Goal: Task Accomplishment & Management: Manage account settings

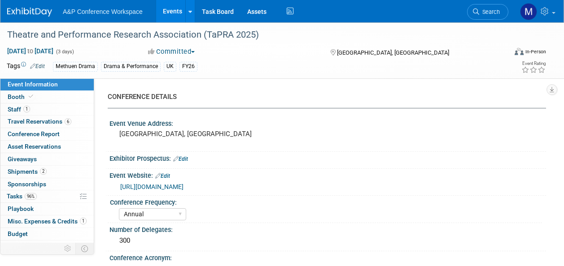
select select "Annual"
select select "Level 2"
select select "In-Person Booth"
select select "Drama & Performance Studies"
select select "Methuen Drama"
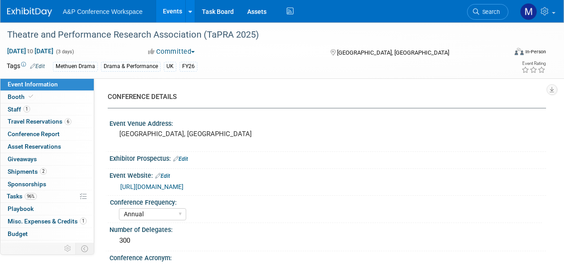
select select "[PERSON_NAME]"
select select "Networking/Commissioning"
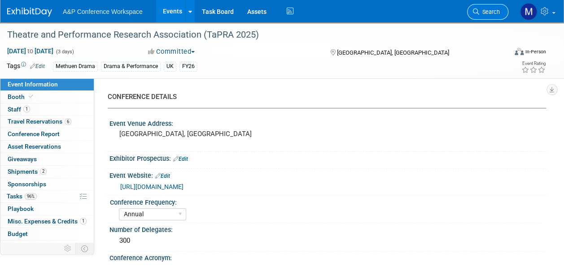
click at [487, 18] on link "Search" at bounding box center [487, 12] width 41 height 16
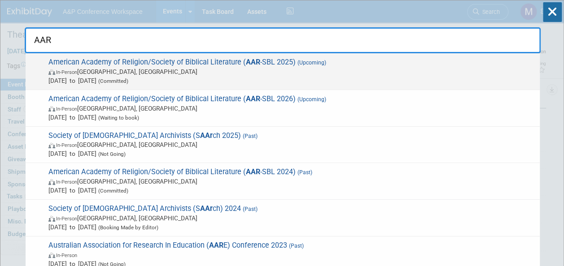
type input "AAR"
click at [276, 59] on span "American Academy of Religion/Society of Biblical Literature ( AAR -SBL 2025) (U…" at bounding box center [290, 71] width 489 height 27
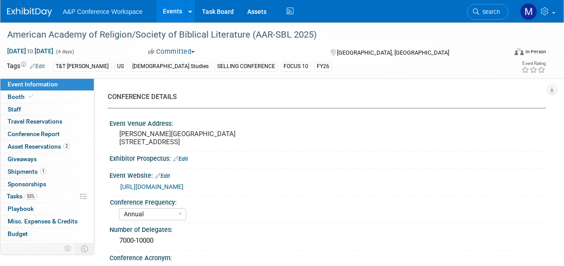
select select "Annual"
select select "Level 1"
select select "In-Person Booth"
select select "[DEMOGRAPHIC_DATA] Studies"
select select "T&T [PERSON_NAME]"
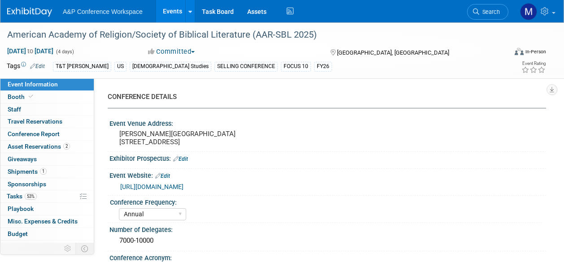
select select "[PERSON_NAME]"
select select "Networking/Commissioning"
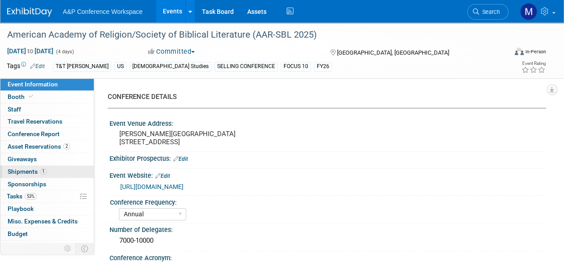
click at [53, 172] on link "1 Shipments 1" at bounding box center [46, 172] width 93 height 12
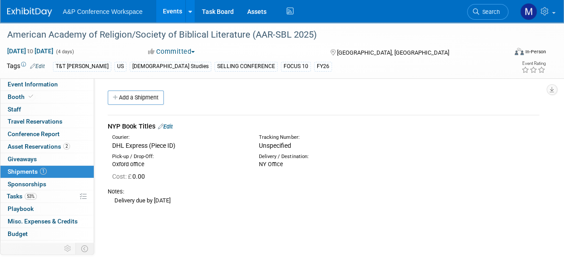
click at [169, 126] on link "Edit" at bounding box center [165, 126] width 15 height 7
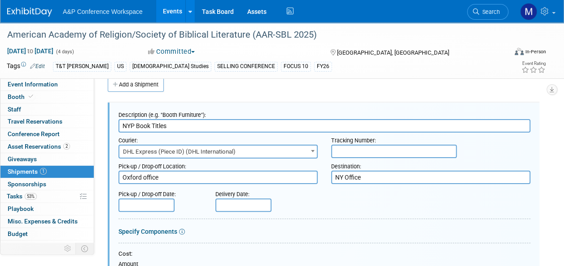
click at [351, 153] on input "text" at bounding box center [394, 151] width 126 height 13
paste input "7125375364"
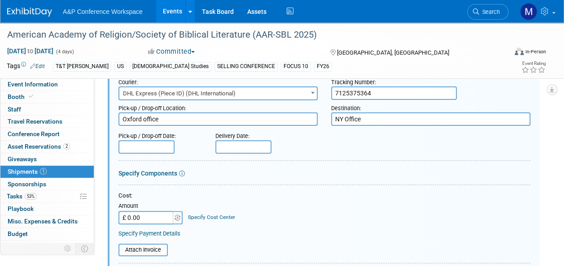
scroll to position [103, 0]
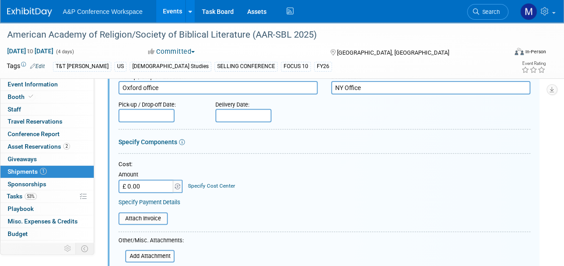
type input "7125375364"
click at [165, 116] on input "text" at bounding box center [146, 115] width 56 height 13
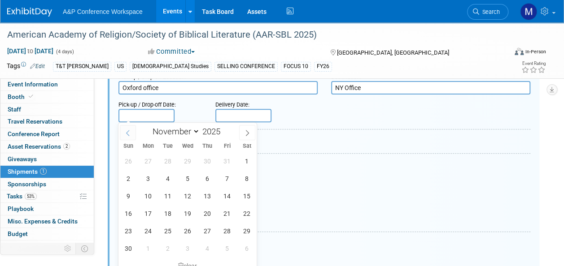
click at [128, 135] on icon at bounding box center [128, 133] width 6 height 6
select select "9"
click at [185, 195] on span "15" at bounding box center [187, 196] width 17 height 17
type input "Oct 15, 2025"
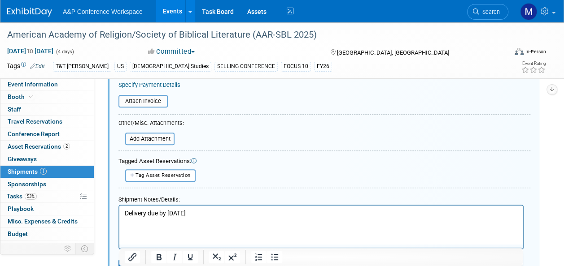
scroll to position [282, 0]
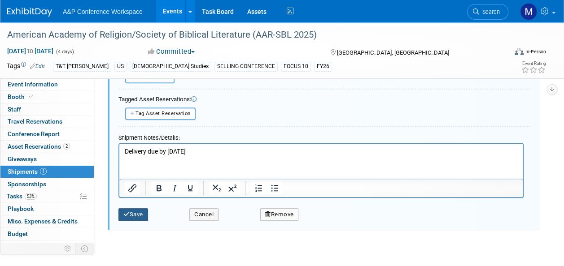
click at [144, 215] on button "Save" at bounding box center [133, 215] width 30 height 13
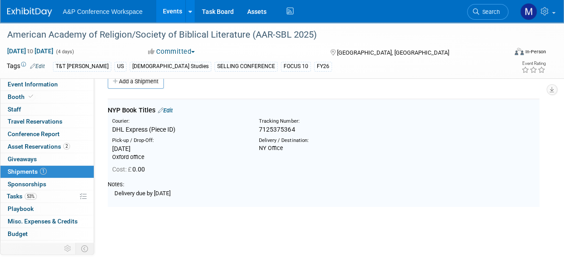
scroll to position [13, 0]
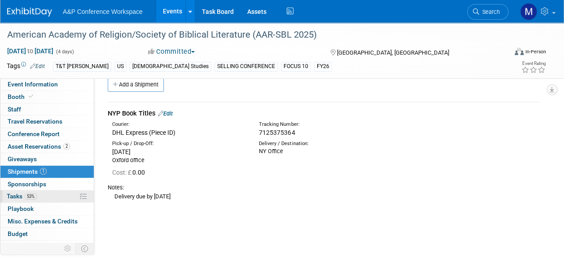
click at [39, 196] on link "53% Tasks 53%" at bounding box center [46, 197] width 93 height 12
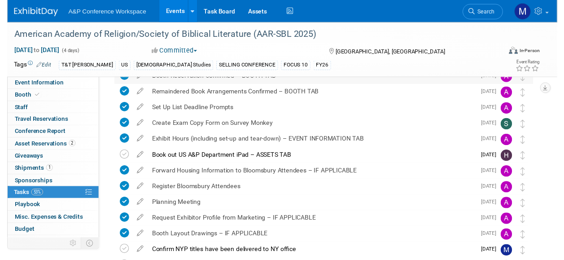
scroll to position [269, 0]
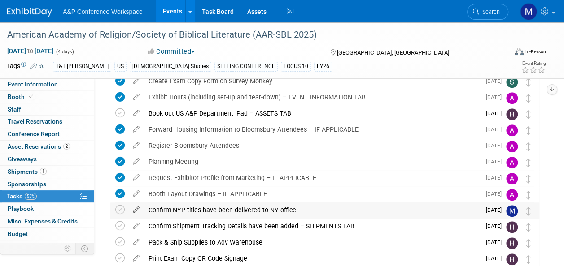
click at [134, 210] on icon at bounding box center [136, 208] width 16 height 11
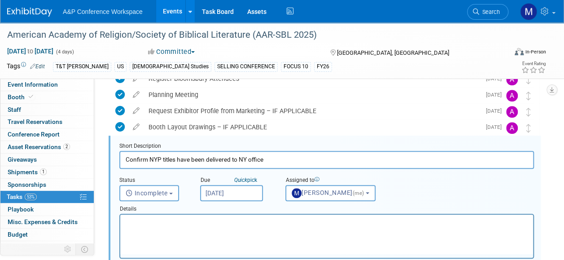
scroll to position [340, 0]
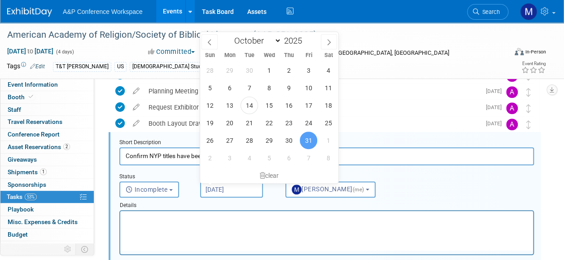
click at [249, 184] on input "Oct 31, 2025" at bounding box center [231, 189] width 63 height 16
click at [309, 101] on span "17" at bounding box center [308, 104] width 17 height 17
type input "[DATE]"
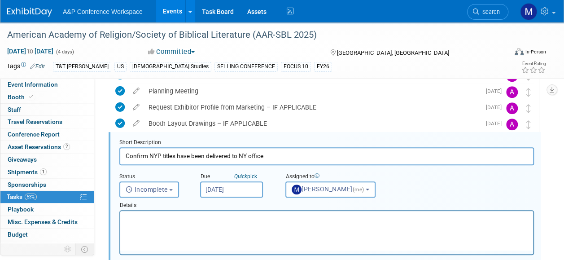
click at [242, 223] on html at bounding box center [326, 217] width 413 height 12
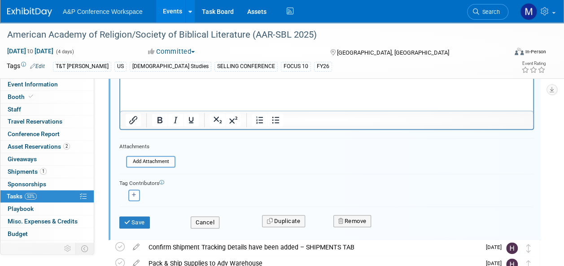
scroll to position [475, 0]
click at [145, 221] on button "Save" at bounding box center [134, 223] width 31 height 13
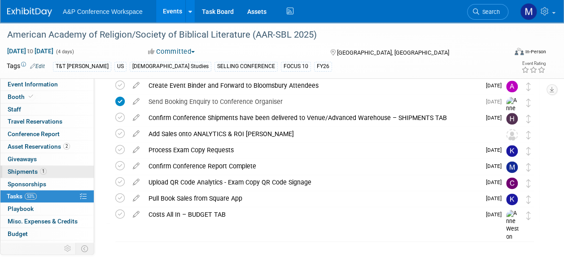
click at [52, 166] on link "1 Shipments 1" at bounding box center [46, 172] width 93 height 12
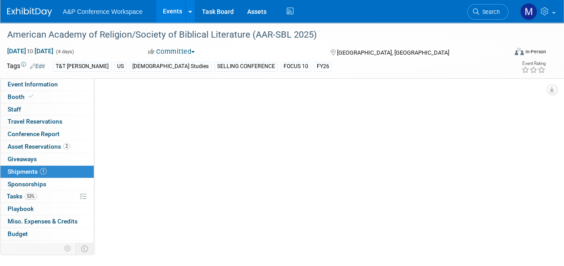
scroll to position [0, 0]
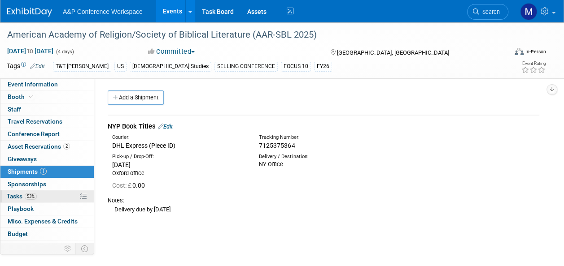
click at [37, 198] on link "53% Tasks 53%" at bounding box center [46, 197] width 93 height 12
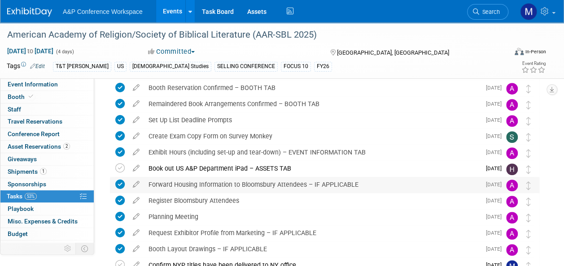
scroll to position [162, 0]
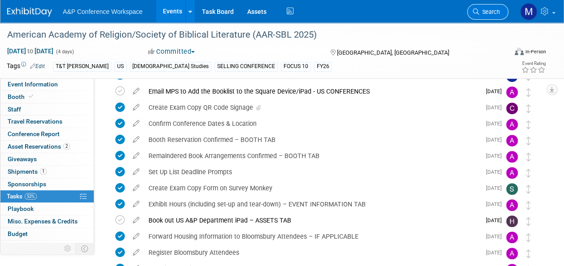
click at [491, 11] on span "Search" at bounding box center [489, 12] width 21 height 7
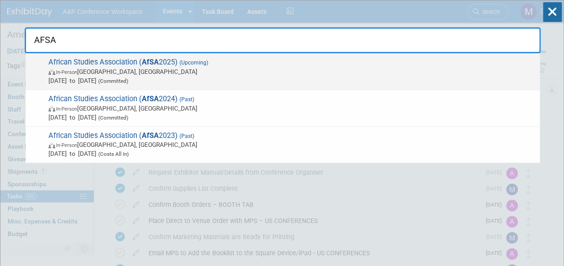
type input "AFSA"
click at [109, 63] on span "African Studies Association ( AfSA 2025) (Upcoming) In-Person Atlanta, GA Nov 2…" at bounding box center [290, 71] width 489 height 27
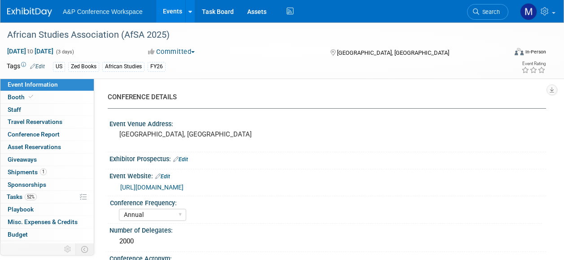
select select "Annual"
select select "Level 2"
select select "In-Person Booth"
select select "African Studies"
select select "Zed Books"
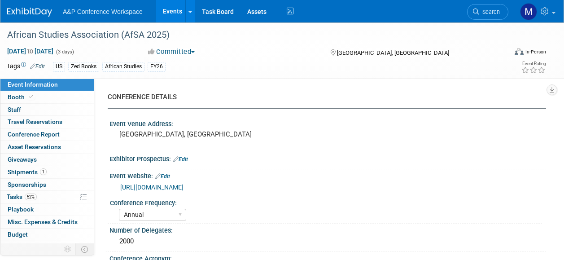
select select "[PERSON_NAME]"
select select "Networking/Commissioning"
click at [56, 169] on link "1 Shipments 1" at bounding box center [46, 172] width 93 height 12
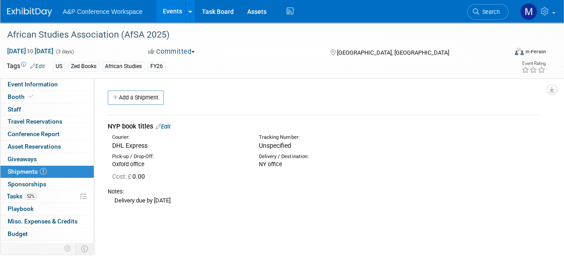
click at [170, 123] on link "Edit" at bounding box center [163, 126] width 15 height 7
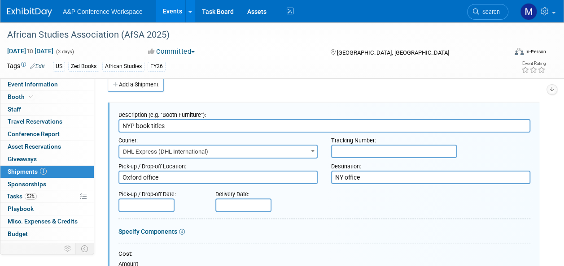
click at [345, 153] on input "text" at bounding box center [394, 151] width 126 height 13
paste input "1104725086"
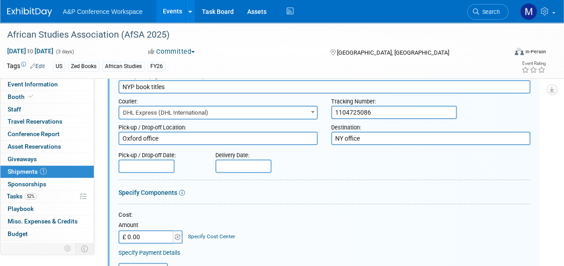
scroll to position [58, 0]
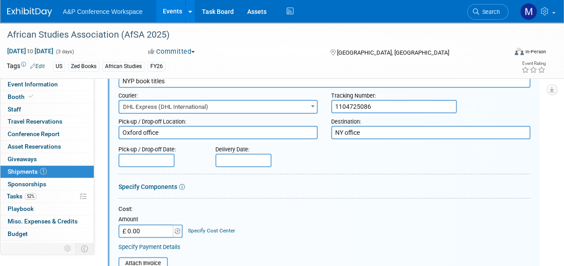
type input "1104725086"
click at [153, 158] on input "text" at bounding box center [146, 160] width 56 height 13
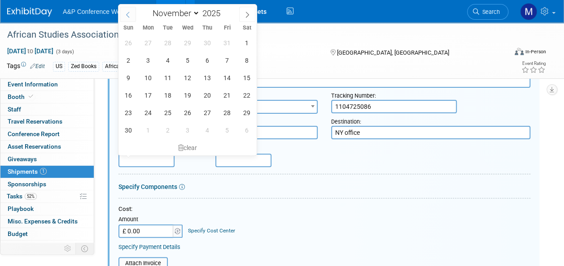
click at [122, 16] on span at bounding box center [128, 14] width 16 height 15
select select "9"
click at [188, 81] on span "15" at bounding box center [187, 77] width 17 height 17
type input "Oct 15, 2025"
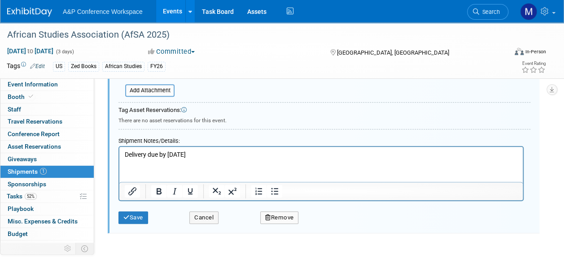
scroll to position [322, 0]
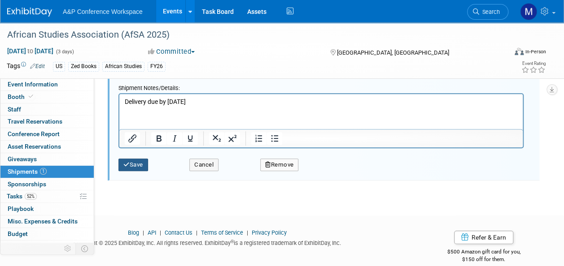
click at [122, 161] on button "Save" at bounding box center [133, 165] width 30 height 13
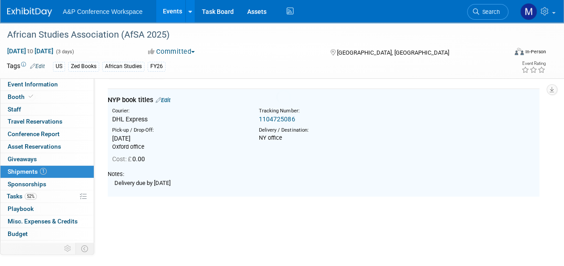
scroll to position [13, 0]
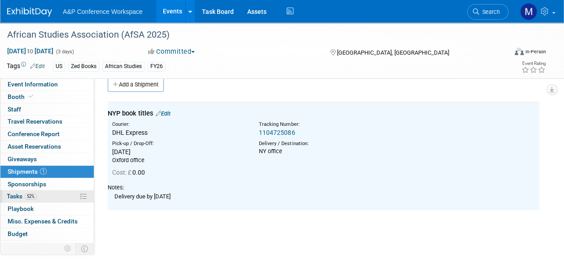
click at [60, 191] on link "52% Tasks 52%" at bounding box center [46, 197] width 93 height 12
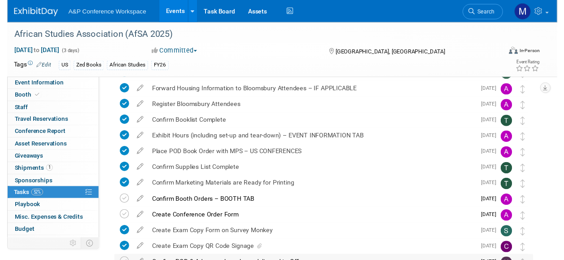
scroll to position [269, 0]
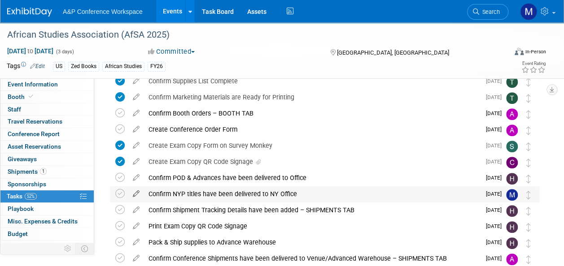
click at [137, 194] on icon at bounding box center [136, 192] width 16 height 11
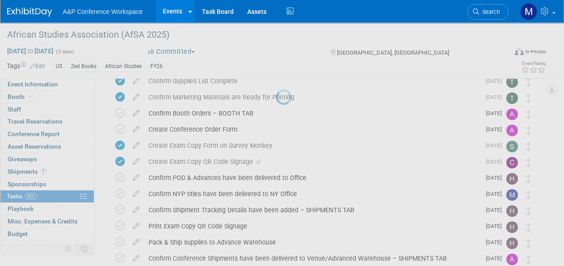
select select "10"
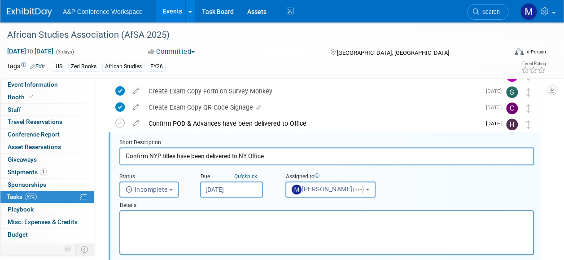
scroll to position [324, 0]
click at [244, 185] on input "Nov 5, 2025" at bounding box center [231, 189] width 63 height 16
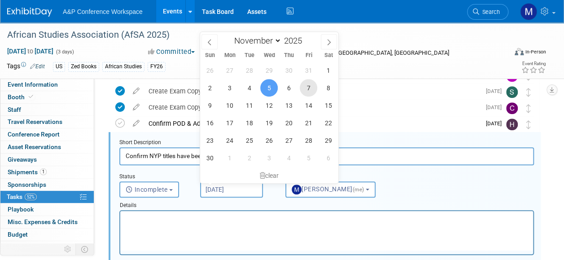
click at [314, 86] on span "7" at bounding box center [308, 87] width 17 height 17
type input "Nov 7, 2025"
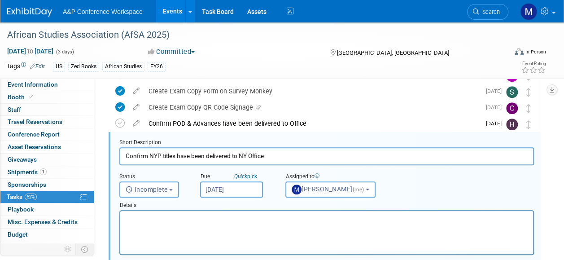
click at [227, 223] on html at bounding box center [326, 217] width 413 height 12
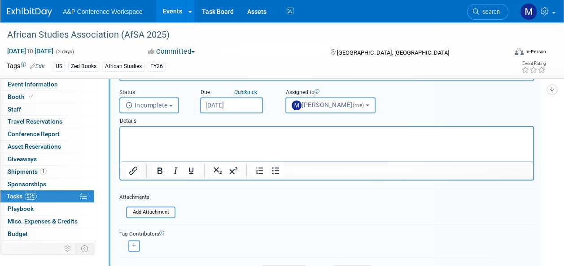
scroll to position [369, 0]
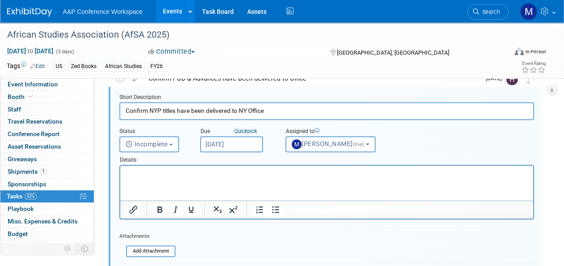
click at [222, 144] on input "Nov 7, 2025" at bounding box center [231, 144] width 63 height 16
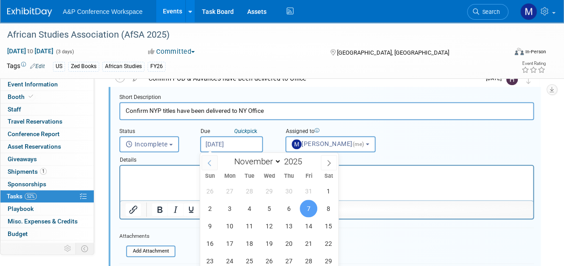
click at [209, 160] on icon at bounding box center [209, 163] width 6 height 6
select select "9"
click at [307, 225] on span "17" at bounding box center [308, 226] width 17 height 17
type input "[DATE]"
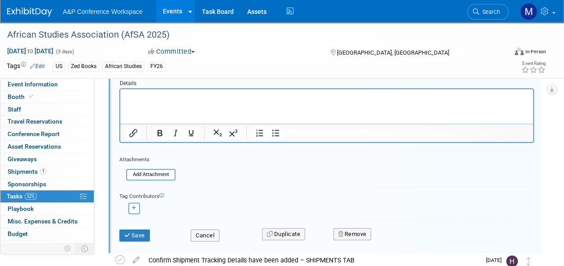
scroll to position [503, 0]
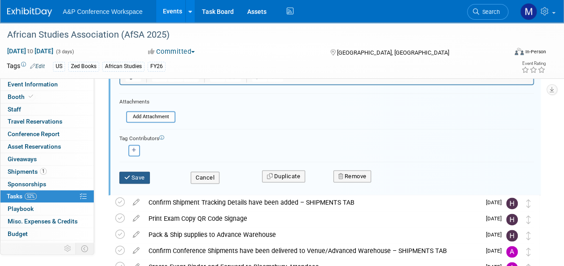
click at [140, 172] on button "Save" at bounding box center [134, 178] width 31 height 13
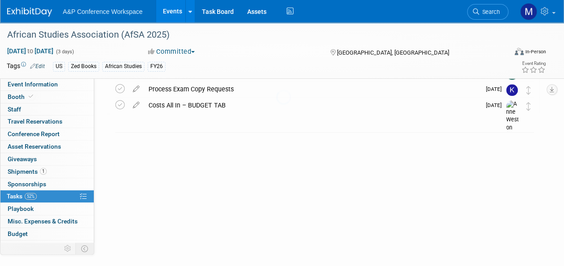
scroll to position [405, 0]
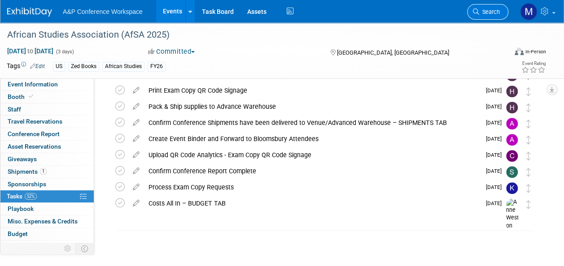
click at [496, 6] on link "Search" at bounding box center [487, 12] width 41 height 16
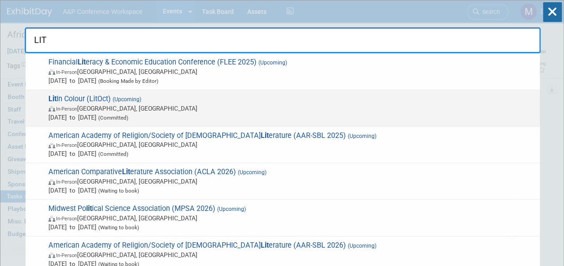
type input "LIT"
click at [116, 96] on span "(Upcoming)" at bounding box center [126, 99] width 31 height 6
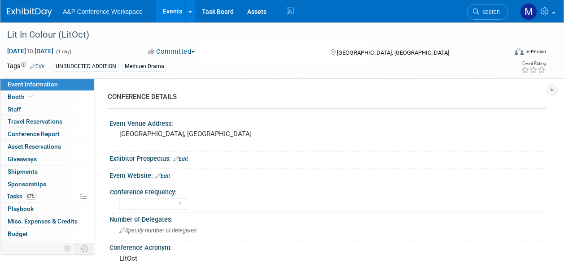
select select "Level 2"
select select "In-Person Booth"
select select "Drama & Performance Studies"
select select "Methuen Drama"
select select "[PERSON_NAME]"
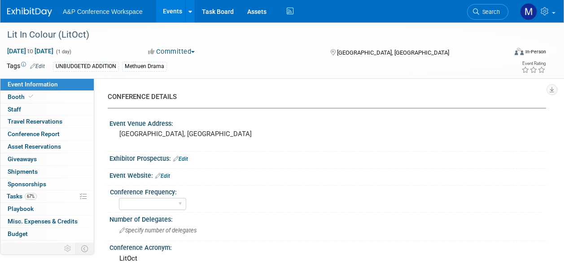
select select "[PERSON_NAME]"
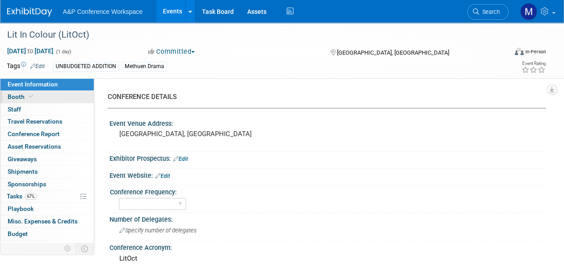
click at [44, 93] on link "Booth" at bounding box center [46, 97] width 93 height 12
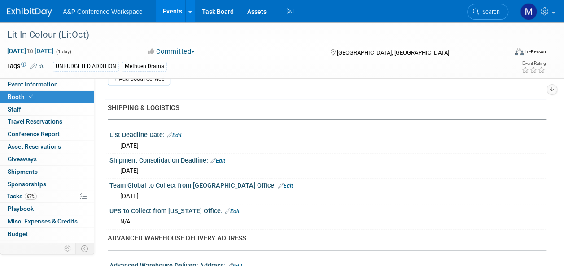
scroll to position [404, 0]
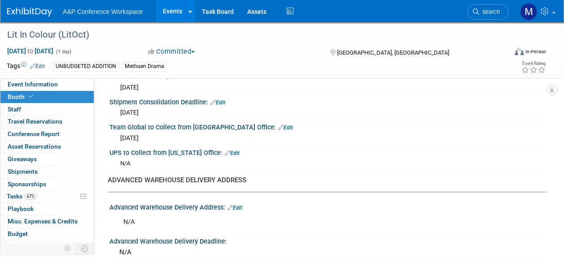
click at [278, 125] on link "Edit" at bounding box center [285, 128] width 15 height 6
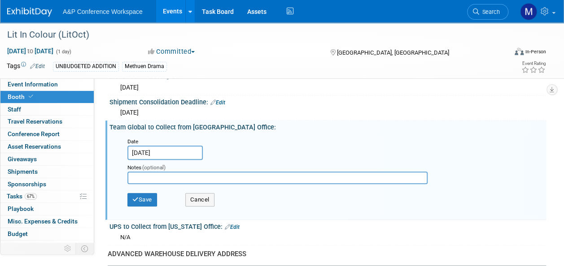
click at [192, 152] on input "[DATE]" at bounding box center [164, 153] width 75 height 14
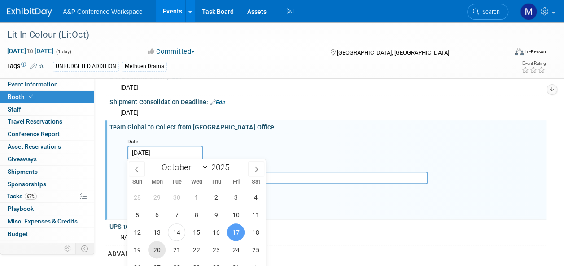
click at [154, 253] on span "20" at bounding box center [156, 249] width 17 height 17
type input "[DATE]"
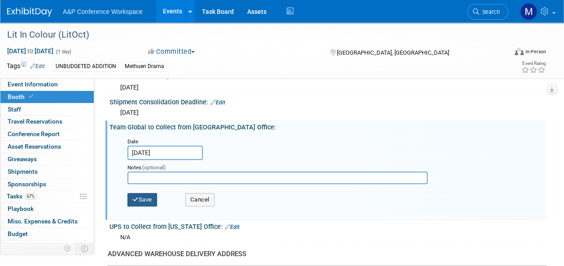
click at [141, 199] on button "Save" at bounding box center [142, 199] width 30 height 13
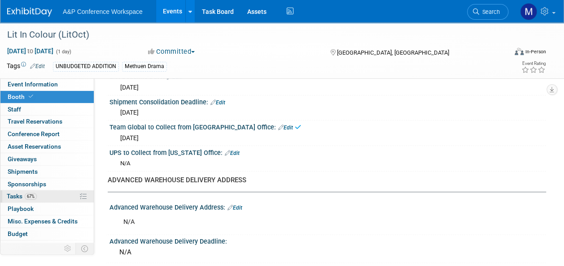
click at [62, 194] on link "67% Tasks 67%" at bounding box center [46, 197] width 93 height 12
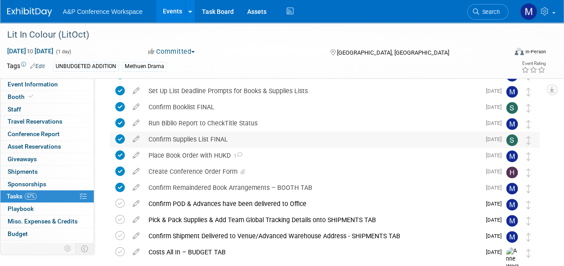
scroll to position [90, 0]
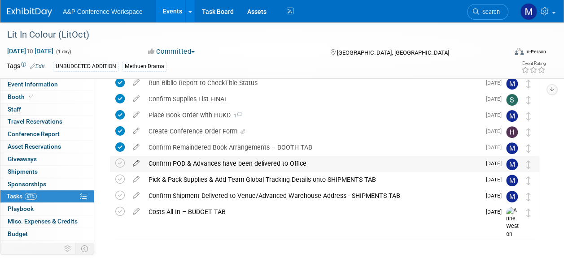
click at [139, 164] on icon at bounding box center [136, 161] width 16 height 11
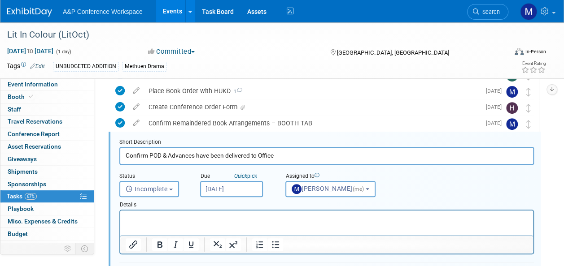
scroll to position [0, 0]
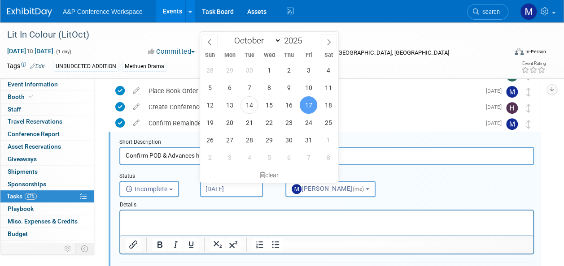
click at [227, 190] on input "[DATE]" at bounding box center [231, 189] width 63 height 16
click at [230, 124] on span "20" at bounding box center [229, 122] width 17 height 17
type input "[DATE]"
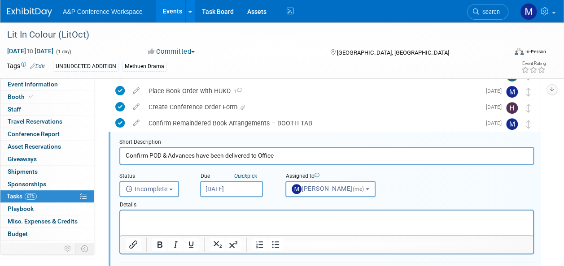
click at [202, 215] on p "Rich Text Area. Press ALT-0 for help." at bounding box center [327, 218] width 402 height 9
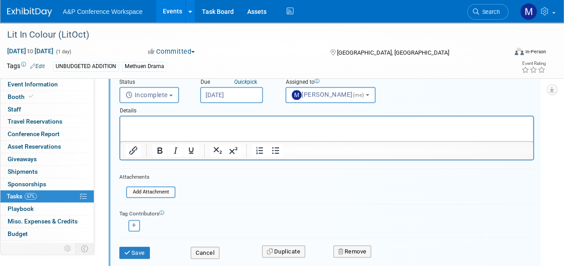
scroll to position [249, 0]
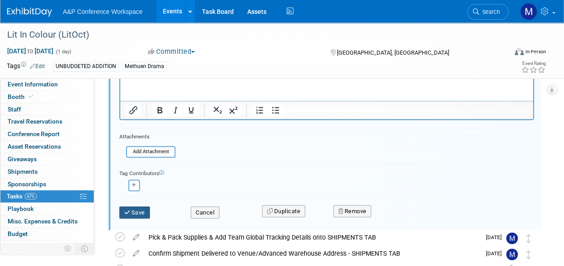
click at [144, 207] on button "Save" at bounding box center [134, 213] width 31 height 13
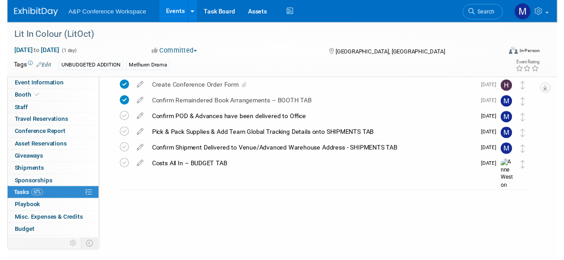
scroll to position [98, 0]
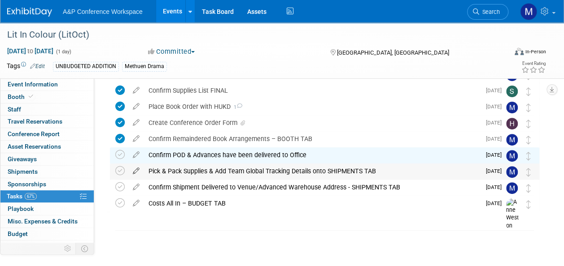
click at [134, 170] on icon at bounding box center [136, 169] width 16 height 11
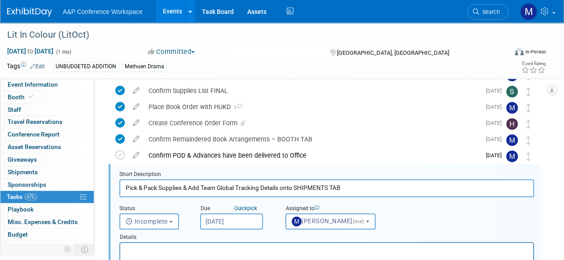
scroll to position [130, 0]
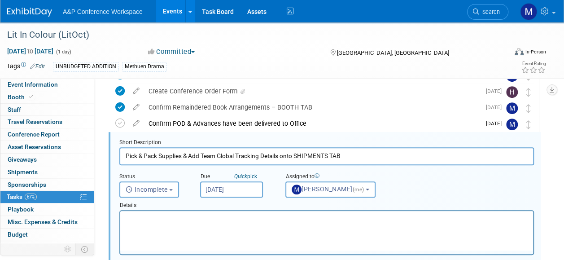
click at [209, 191] on input "[DATE]" at bounding box center [231, 189] width 63 height 16
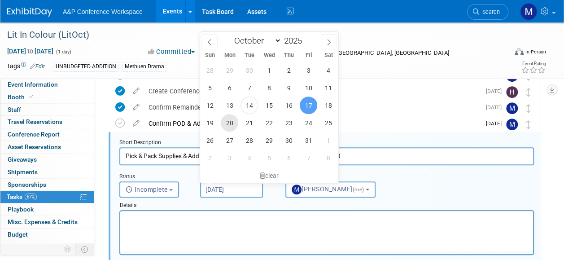
click at [232, 122] on span "20" at bounding box center [229, 122] width 17 height 17
type input "[DATE]"
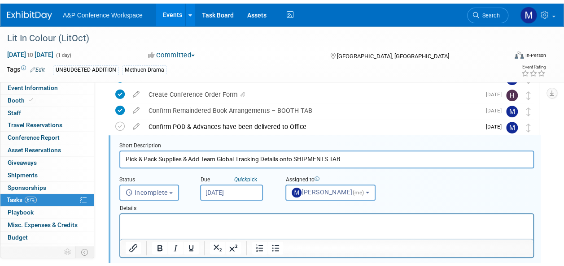
scroll to position [265, 0]
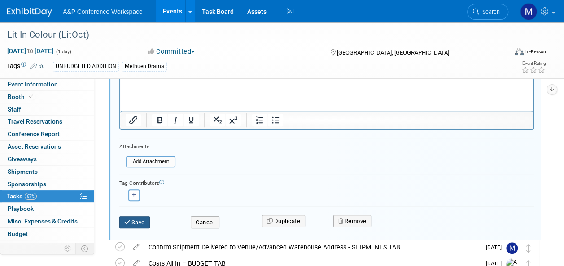
click at [146, 220] on button "Save" at bounding box center [134, 223] width 31 height 13
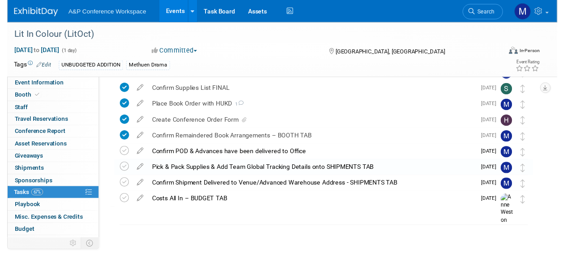
scroll to position [98, 0]
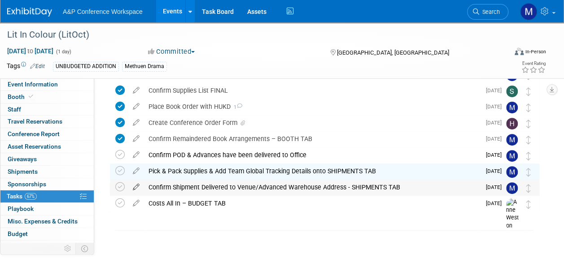
click at [133, 188] on icon at bounding box center [136, 185] width 16 height 11
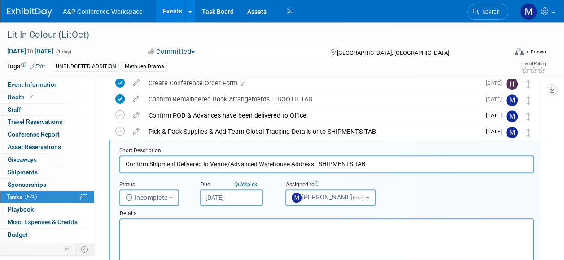
scroll to position [146, 0]
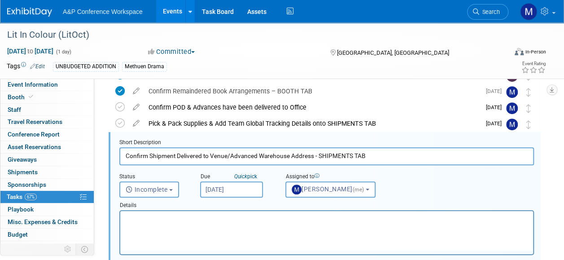
drag, startPoint x: 378, startPoint y: 155, endPoint x: 231, endPoint y: 158, distance: 147.2
click at [231, 158] on input "Confirm Shipment Delivered to Venue/Advanced Warehouse Address - SHIPMENTS TAB" at bounding box center [326, 155] width 415 height 17
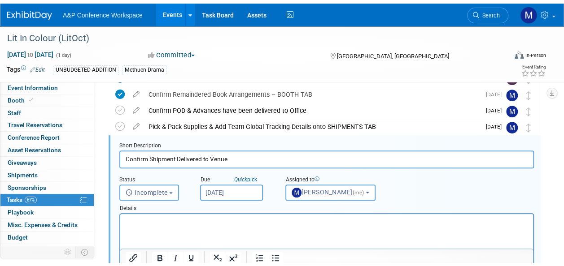
scroll to position [281, 0]
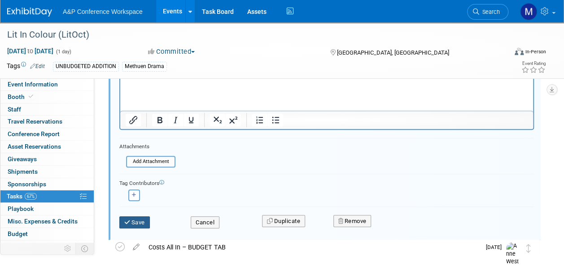
type input "Confirm Shipment Delivered to Venue"
click at [135, 223] on button "Save" at bounding box center [134, 223] width 31 height 13
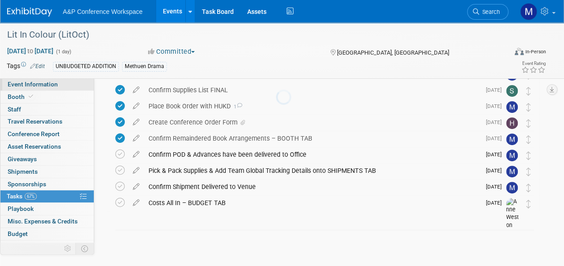
scroll to position [98, 0]
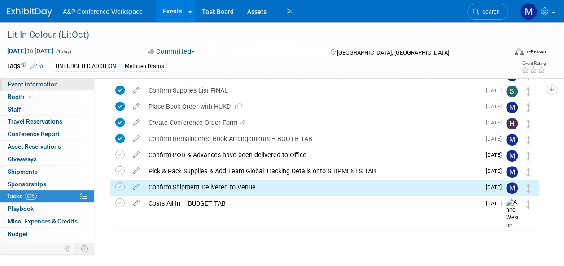
click at [43, 87] on span "Event Information" at bounding box center [33, 84] width 50 height 7
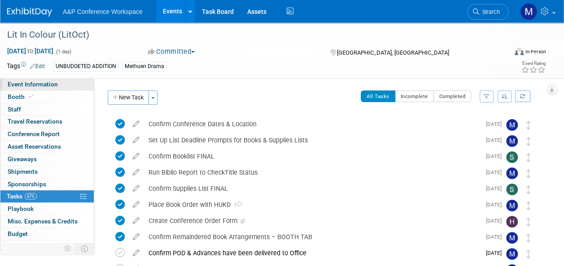
select select "Level 2"
select select "In-Person Booth"
select select "Drama & Performance Studies"
select select "Methuen Drama"
select select "[PERSON_NAME]"
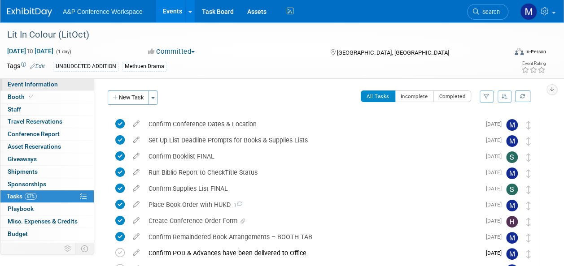
select select "[PERSON_NAME]"
